Goal: Transaction & Acquisition: Purchase product/service

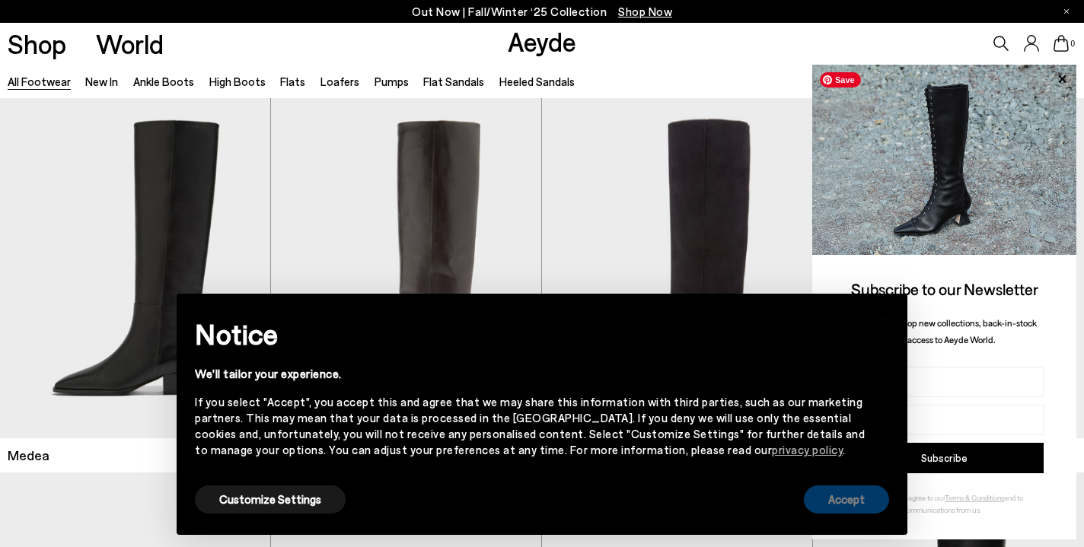
click at [851, 509] on button "Accept" at bounding box center [846, 500] width 85 height 28
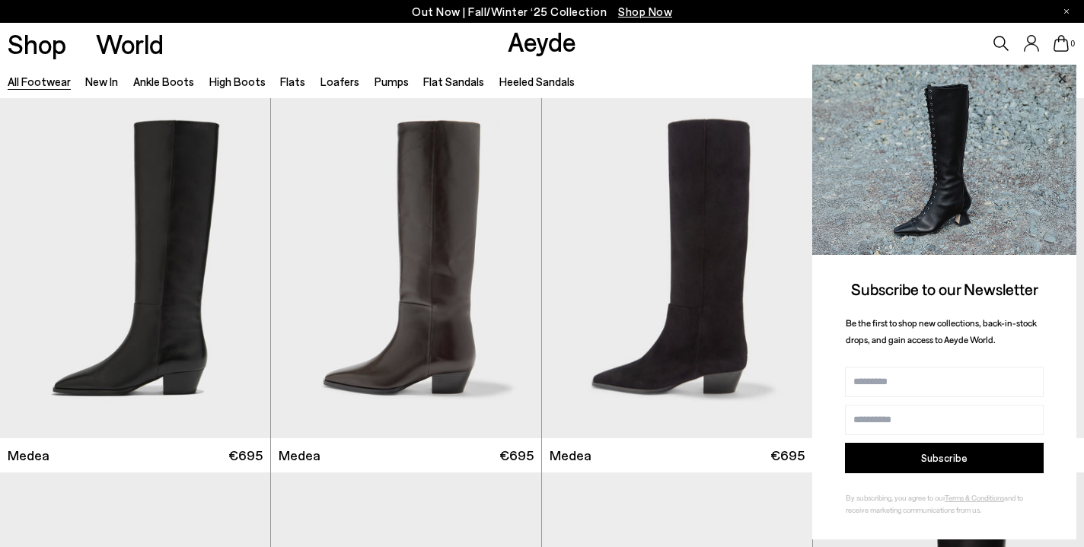
click at [1060, 80] on icon at bounding box center [1062, 79] width 20 height 20
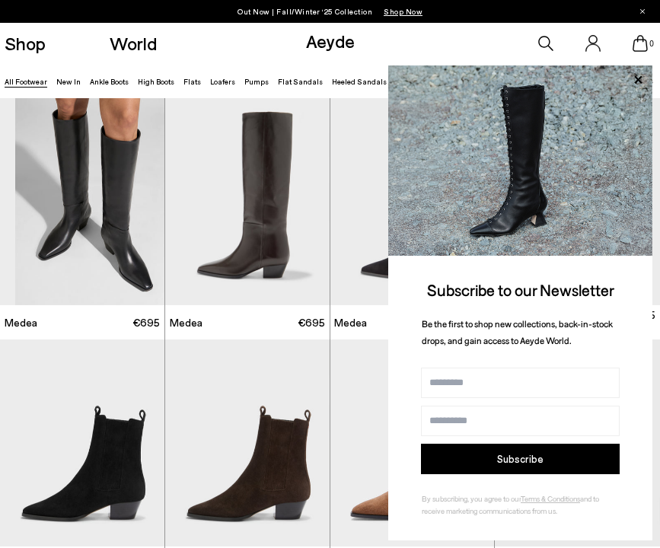
click at [0, 338] on html "Aeyde Ships Worldwide We see you are located in [GEOGRAPHIC_DATA] Country" at bounding box center [330, 274] width 660 height 548
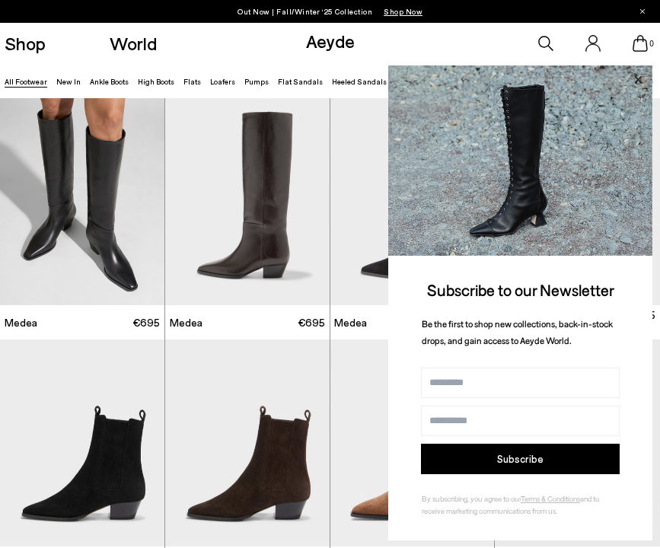
click at [640, 80] on icon at bounding box center [638, 80] width 20 height 20
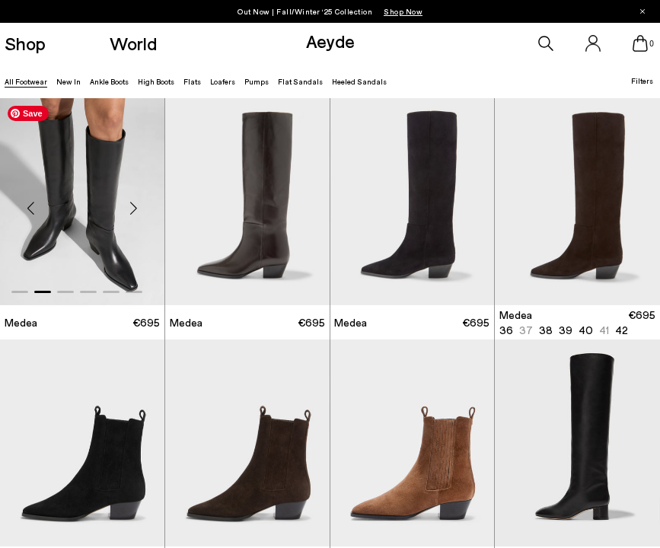
click at [66, 206] on img "2 / 6" at bounding box center [82, 201] width 164 height 207
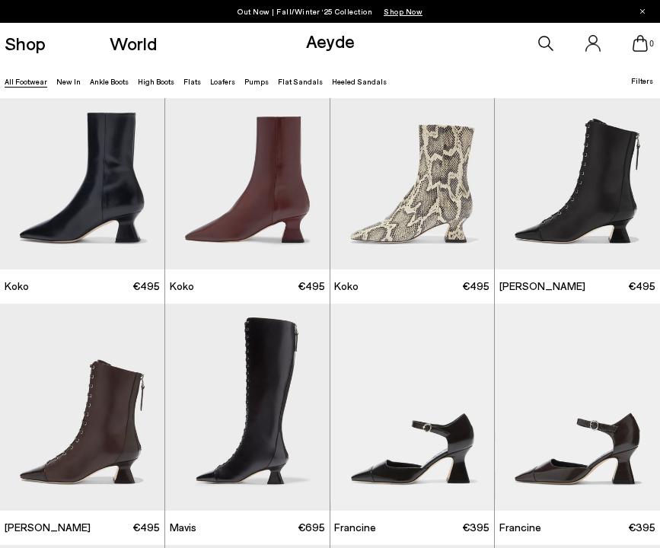
scroll to position [1318, 0]
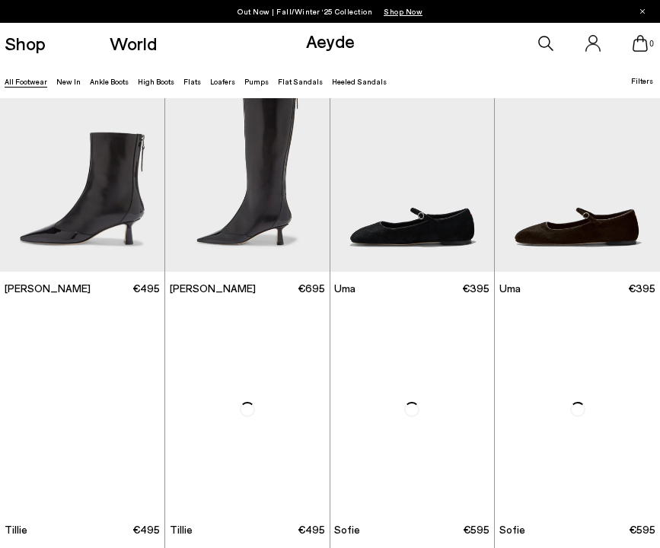
scroll to position [2442, 0]
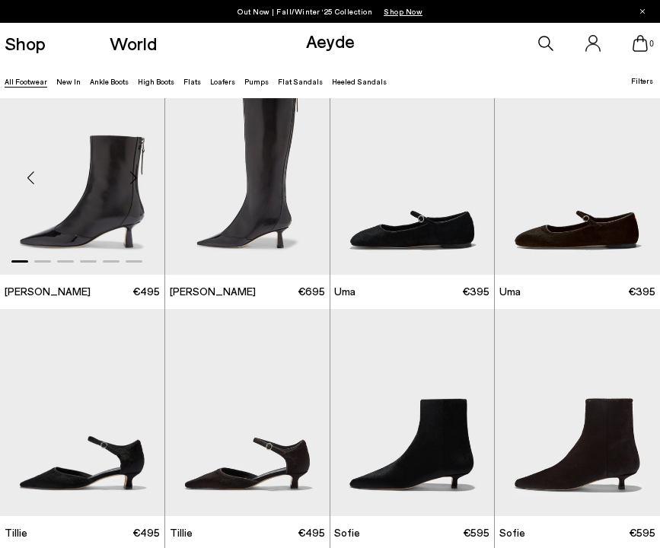
click at [41, 263] on div at bounding box center [82, 258] width 164 height 18
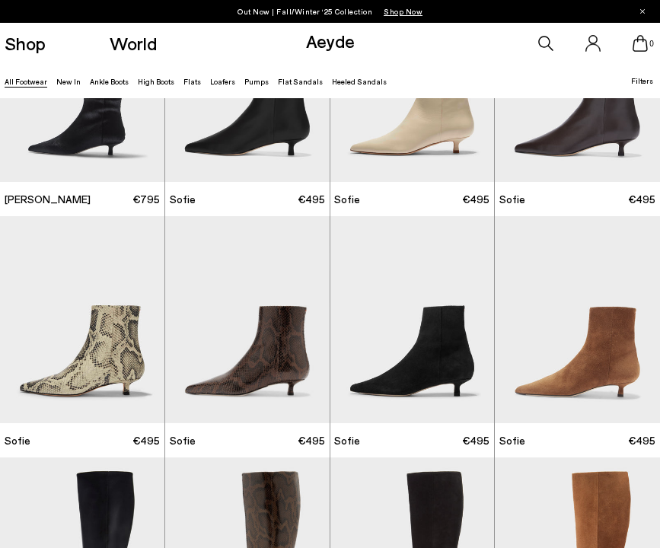
scroll to position [3017, 0]
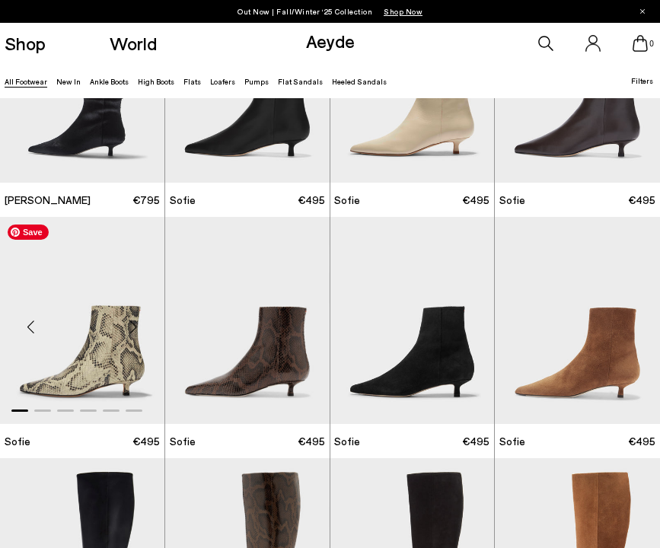
click at [94, 343] on img "1 / 6" at bounding box center [82, 320] width 164 height 207
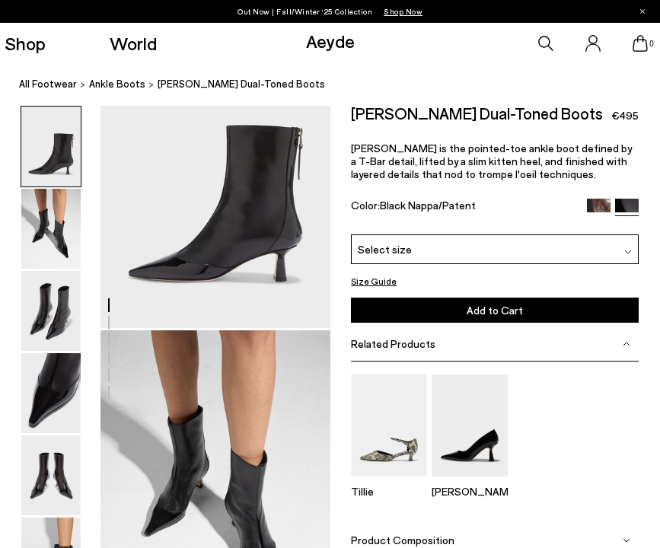
scroll to position [78, 0]
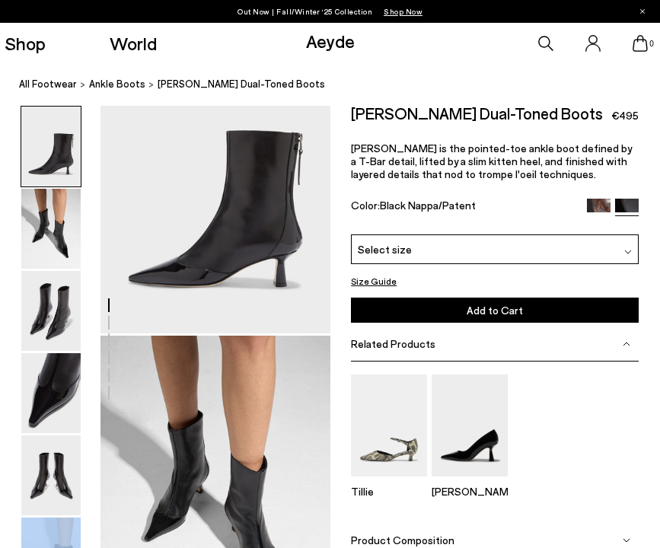
drag, startPoint x: 195, startPoint y: 203, endPoint x: -117, endPoint y: 462, distance: 406.0
click at [0, 462] on html "Your item is added to cart. View Cart × Out Now | Fall/Winter ‘25 Collection Sh…" at bounding box center [330, 196] width 660 height 548
drag, startPoint x: 199, startPoint y: 274, endPoint x: -139, endPoint y: 483, distance: 397.9
click at [0, 470] on html "Your item is added to cart. View Cart × Out Now | Fall/Winter ‘25 Collection Sh…" at bounding box center [330, 196] width 660 height 548
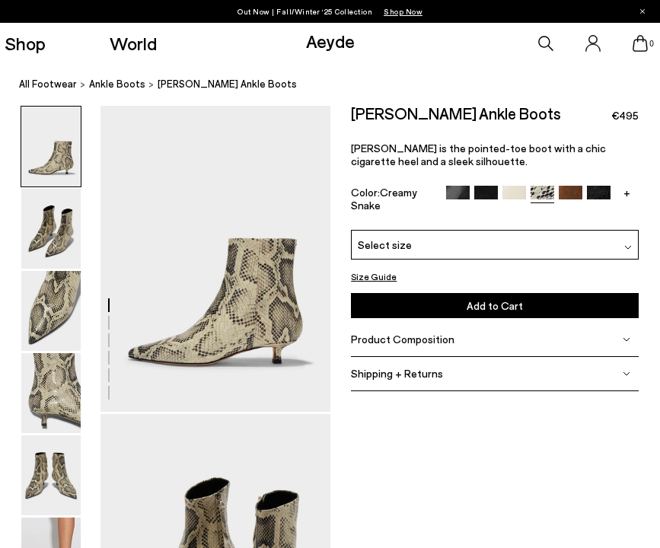
drag, startPoint x: 54, startPoint y: 158, endPoint x: 250, endPoint y: 9, distance: 245.6
